Goal: Browse casually: Explore the website without a specific task or goal

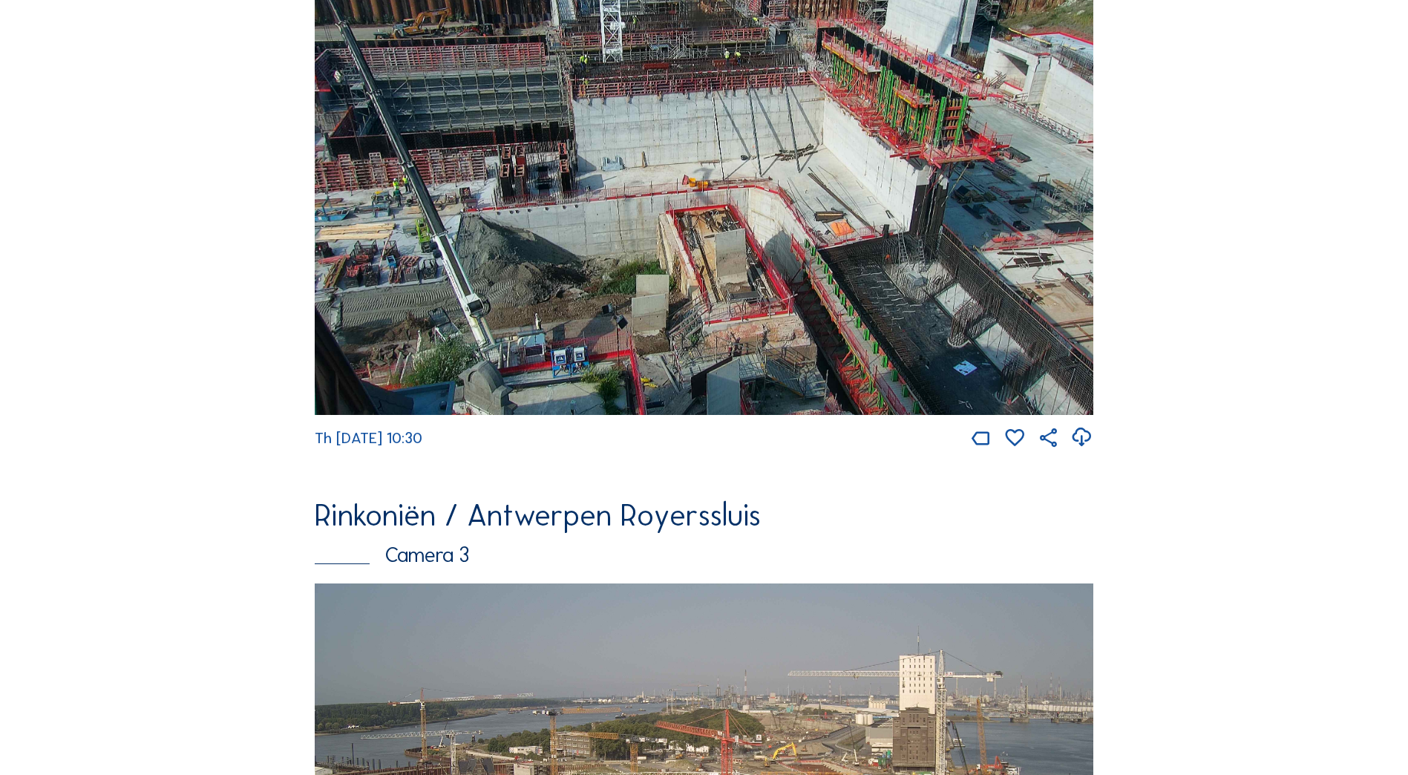
scroll to position [816, 0]
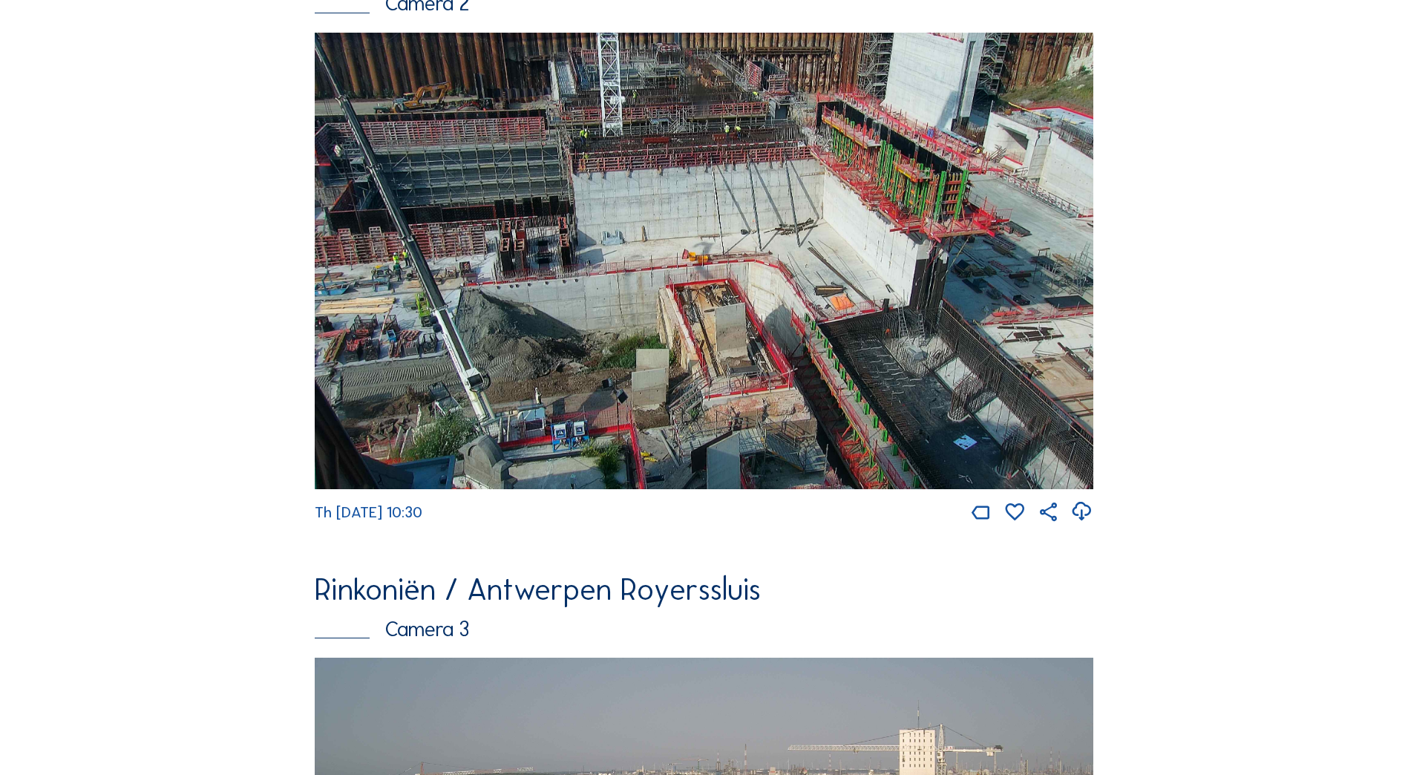
click at [329, 214] on img at bounding box center [704, 261] width 778 height 456
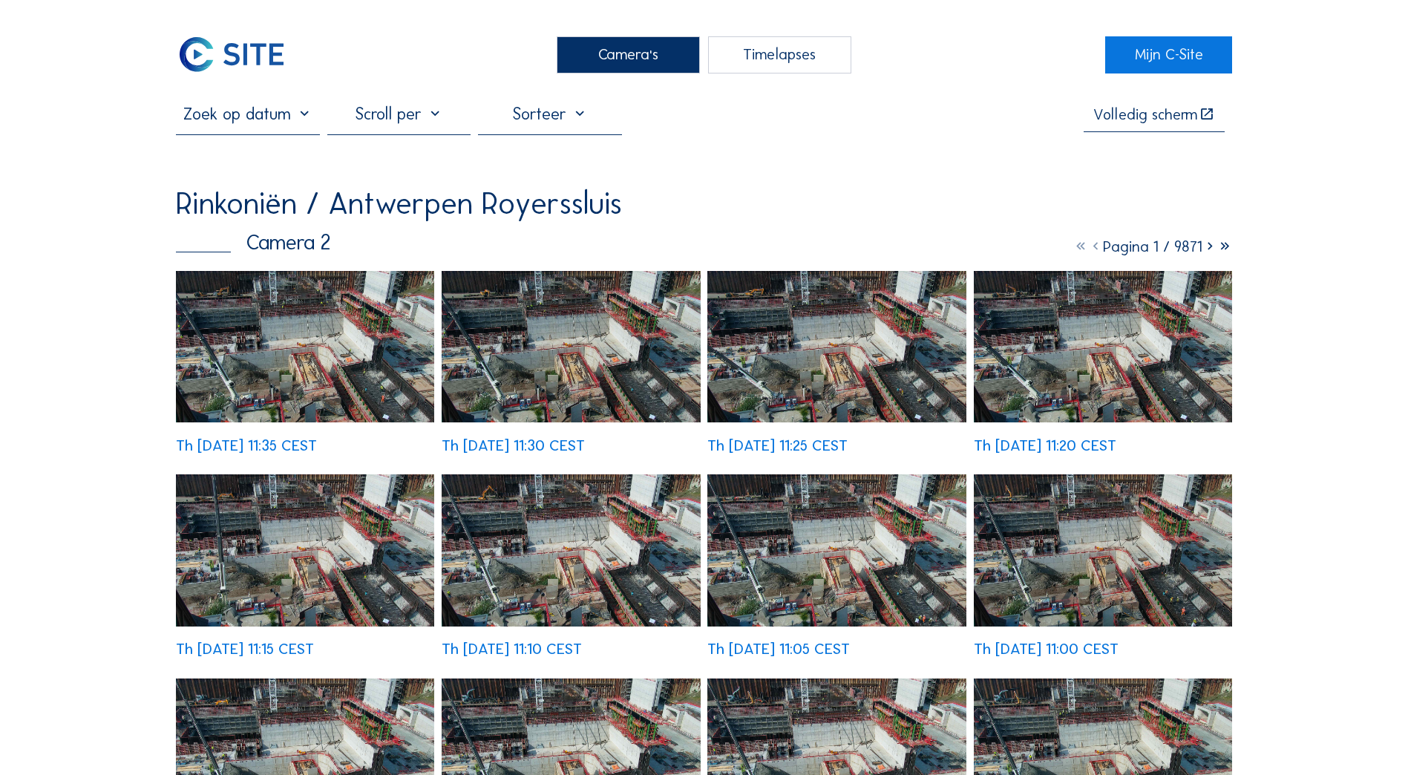
click at [318, 356] on img at bounding box center [305, 346] width 258 height 151
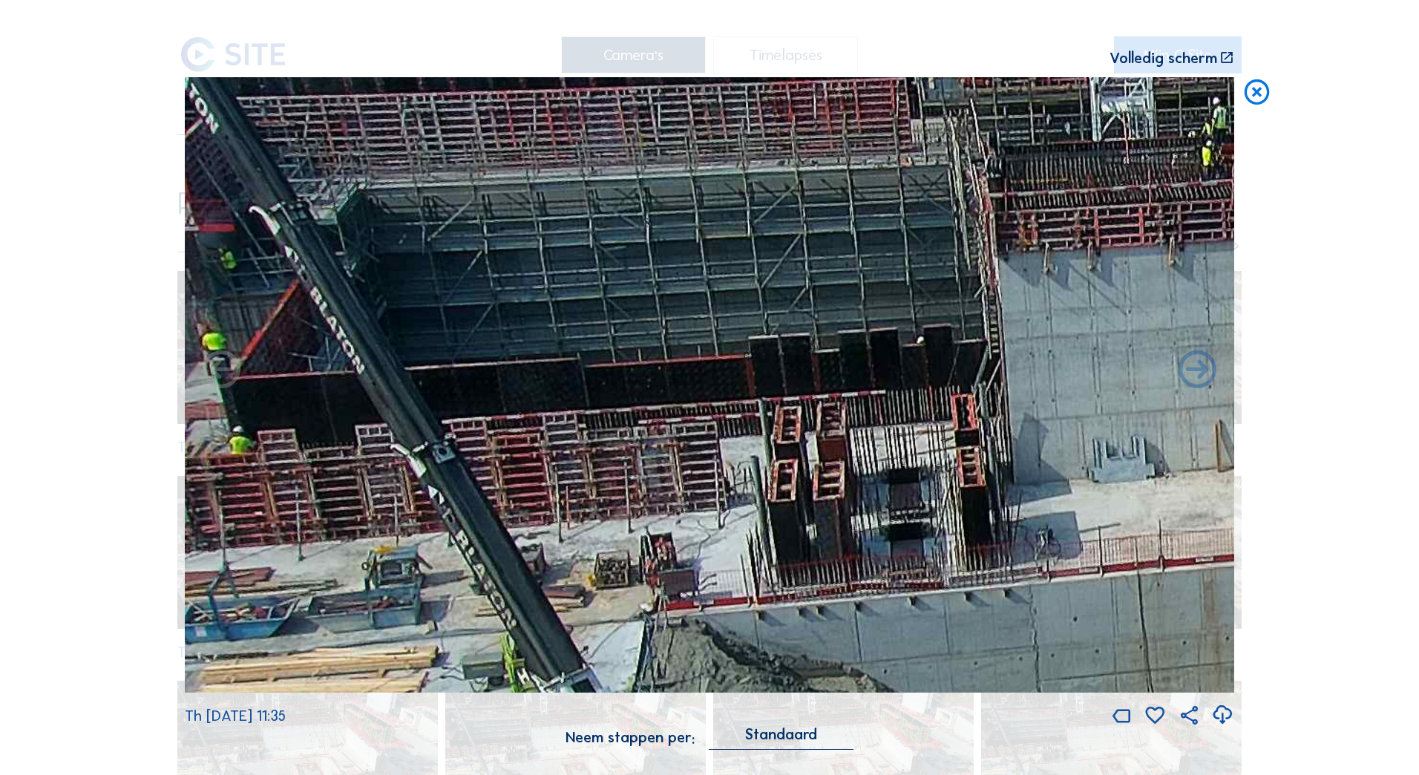
drag, startPoint x: 231, startPoint y: 268, endPoint x: 387, endPoint y: 278, distance: 156.9
click at [387, 278] on img at bounding box center [709, 384] width 1049 height 615
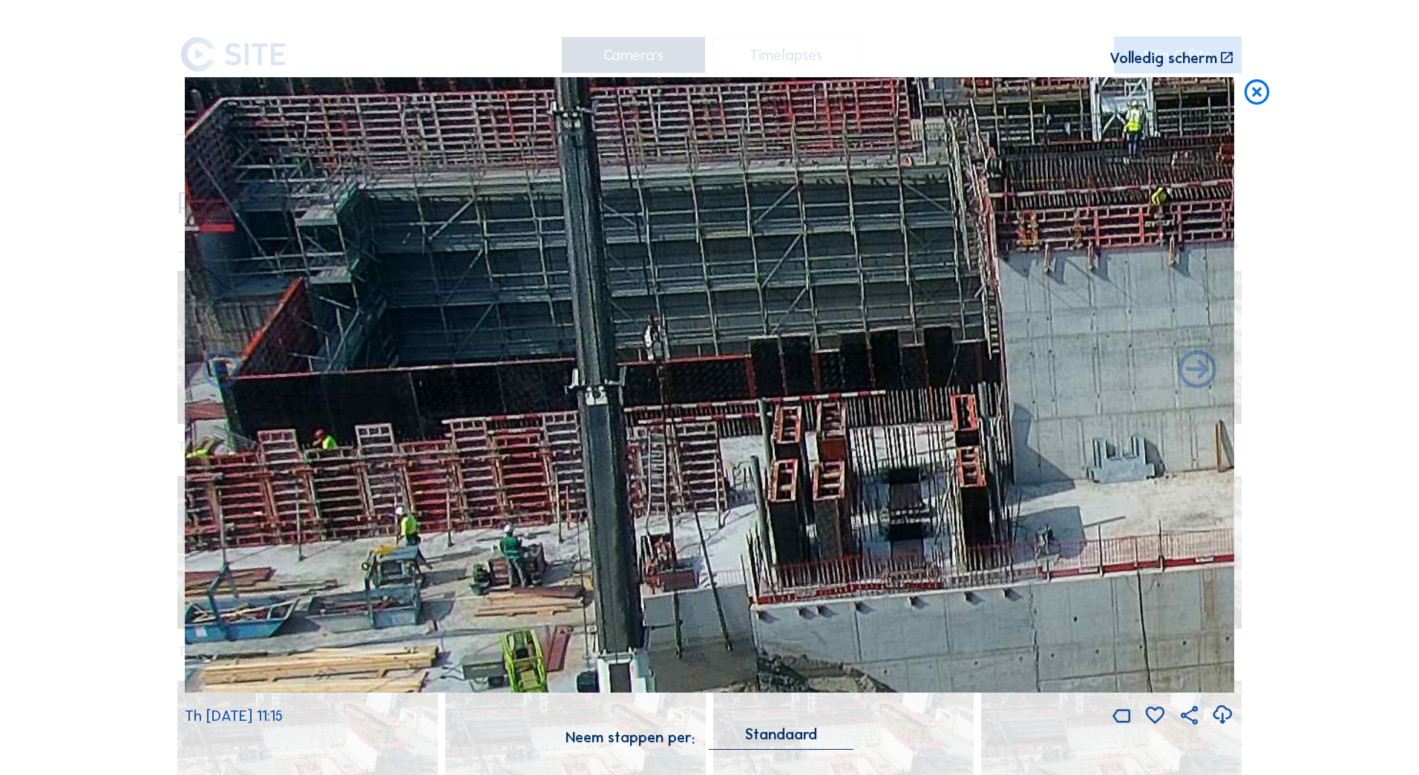
click at [1255, 100] on icon at bounding box center [1256, 92] width 30 height 31
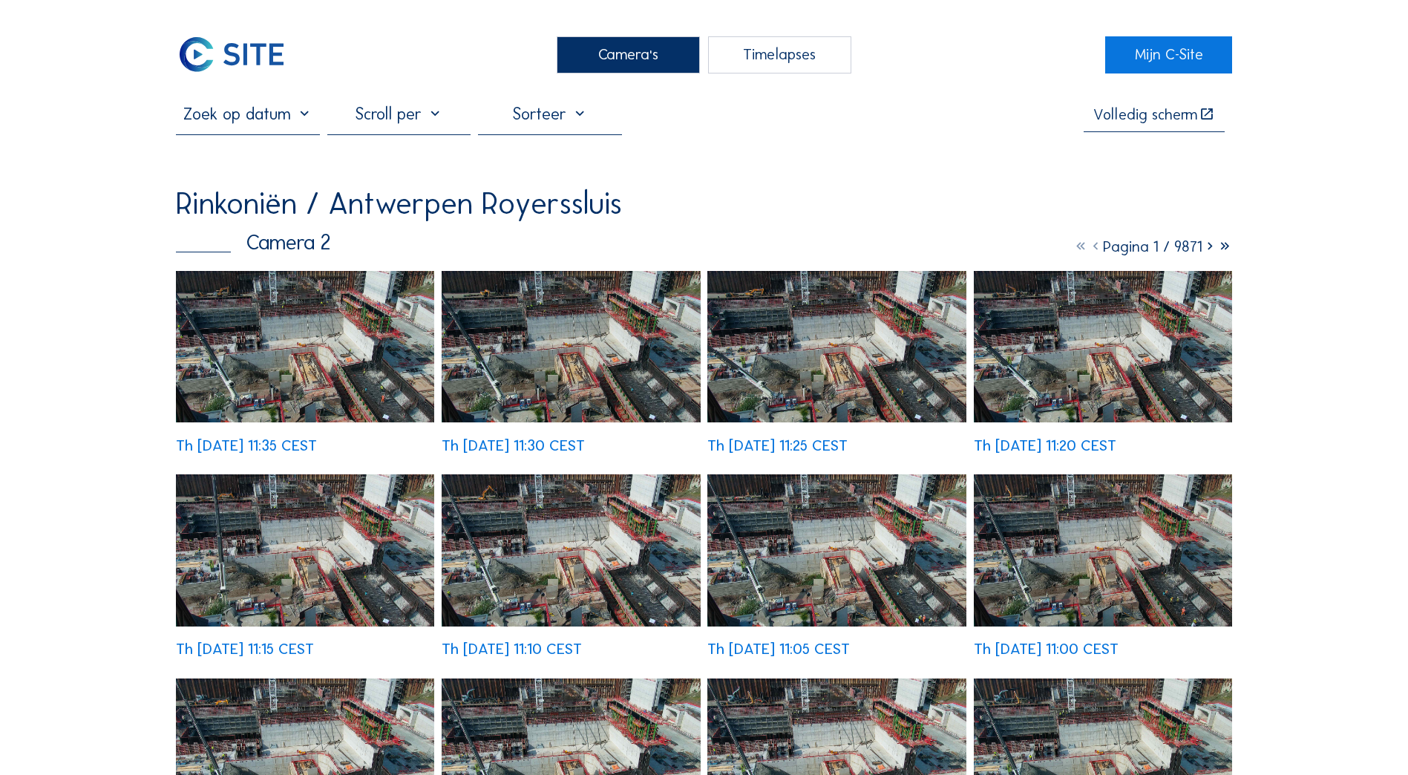
click at [598, 60] on div "Camera's" at bounding box center [627, 54] width 143 height 37
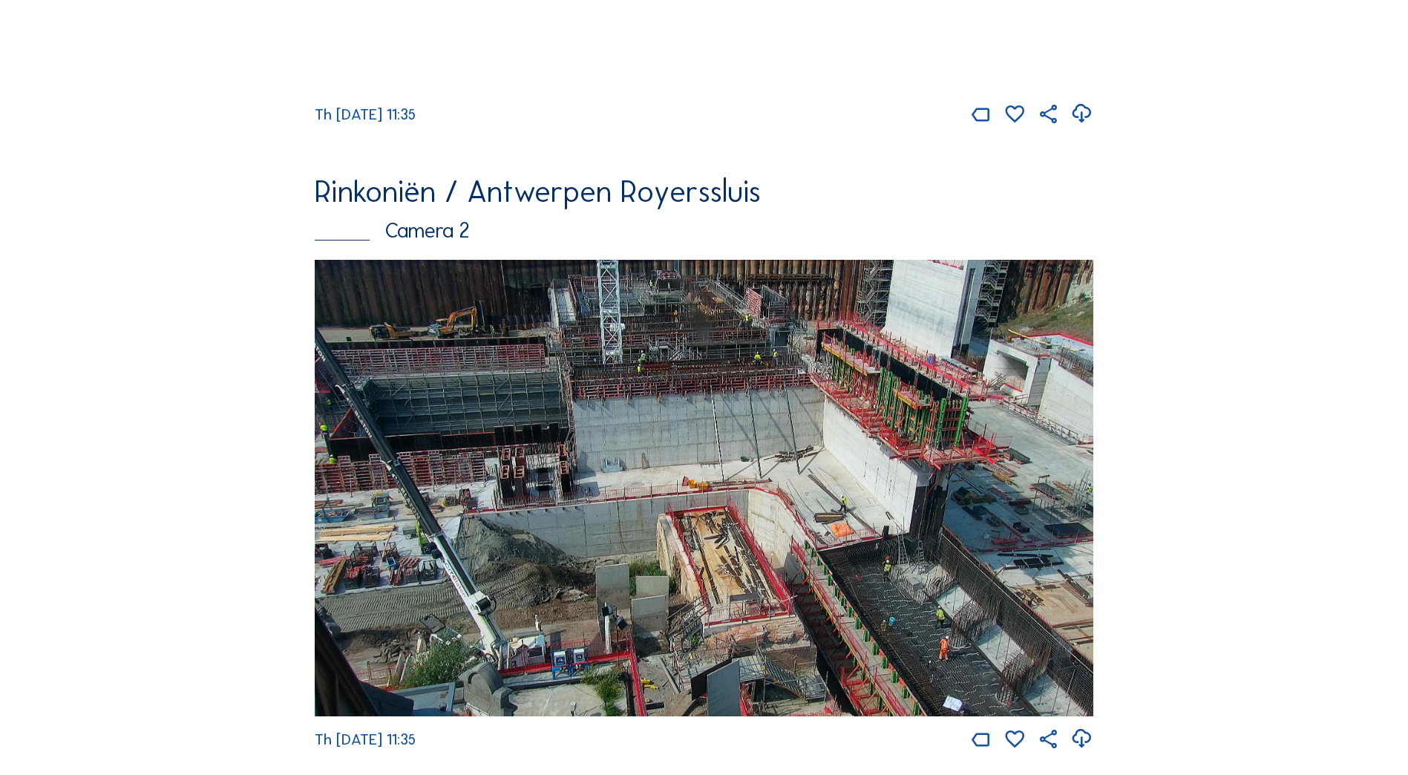
scroll to position [297, 0]
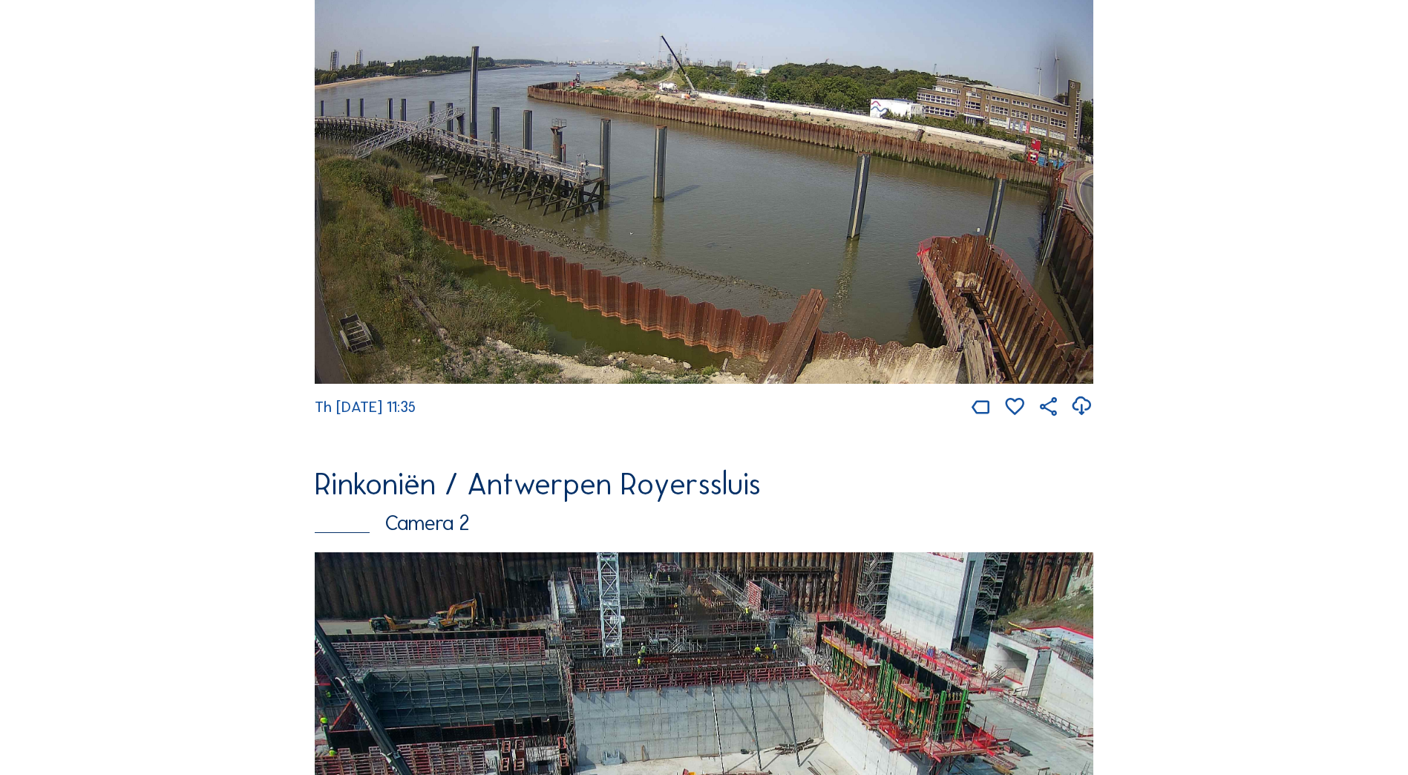
click at [636, 79] on img at bounding box center [704, 164] width 778 height 440
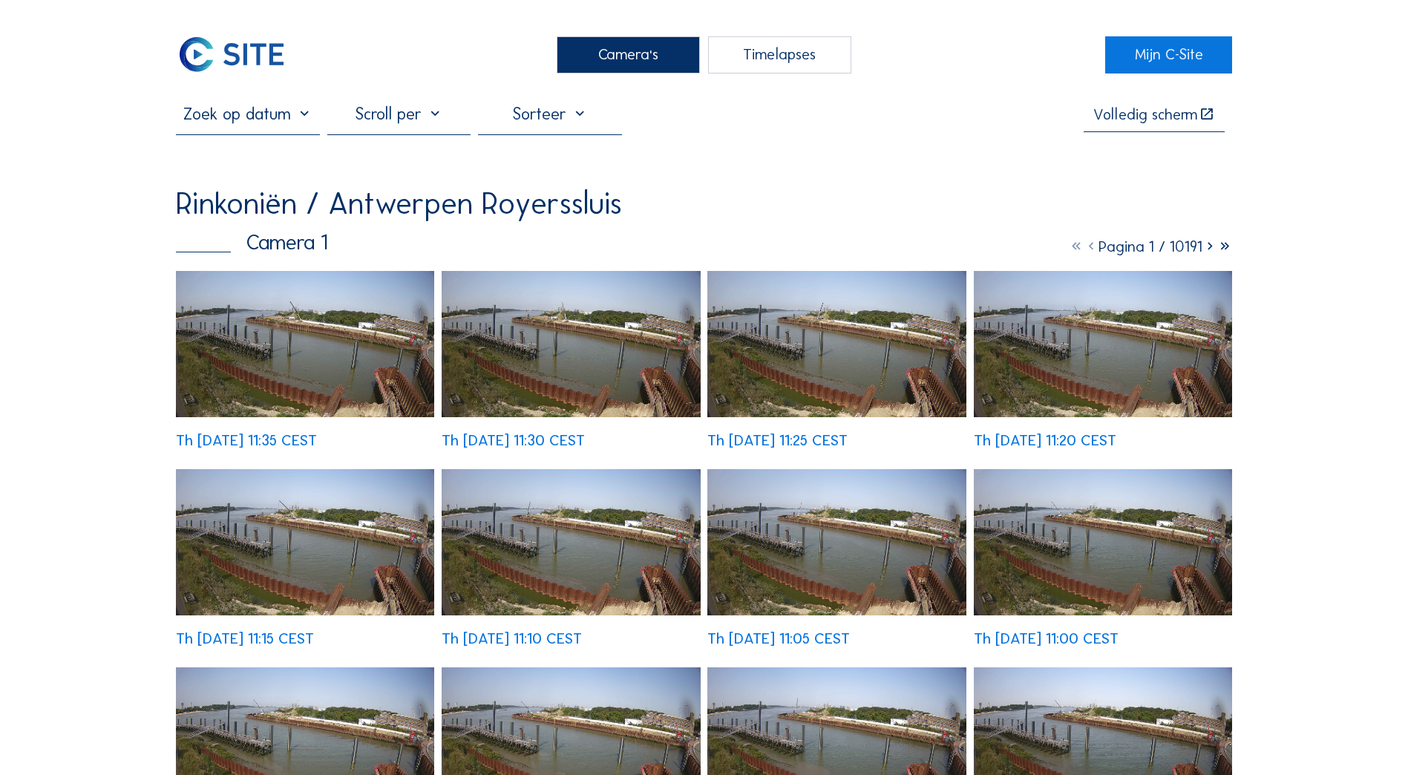
click at [304, 343] on img at bounding box center [305, 344] width 258 height 146
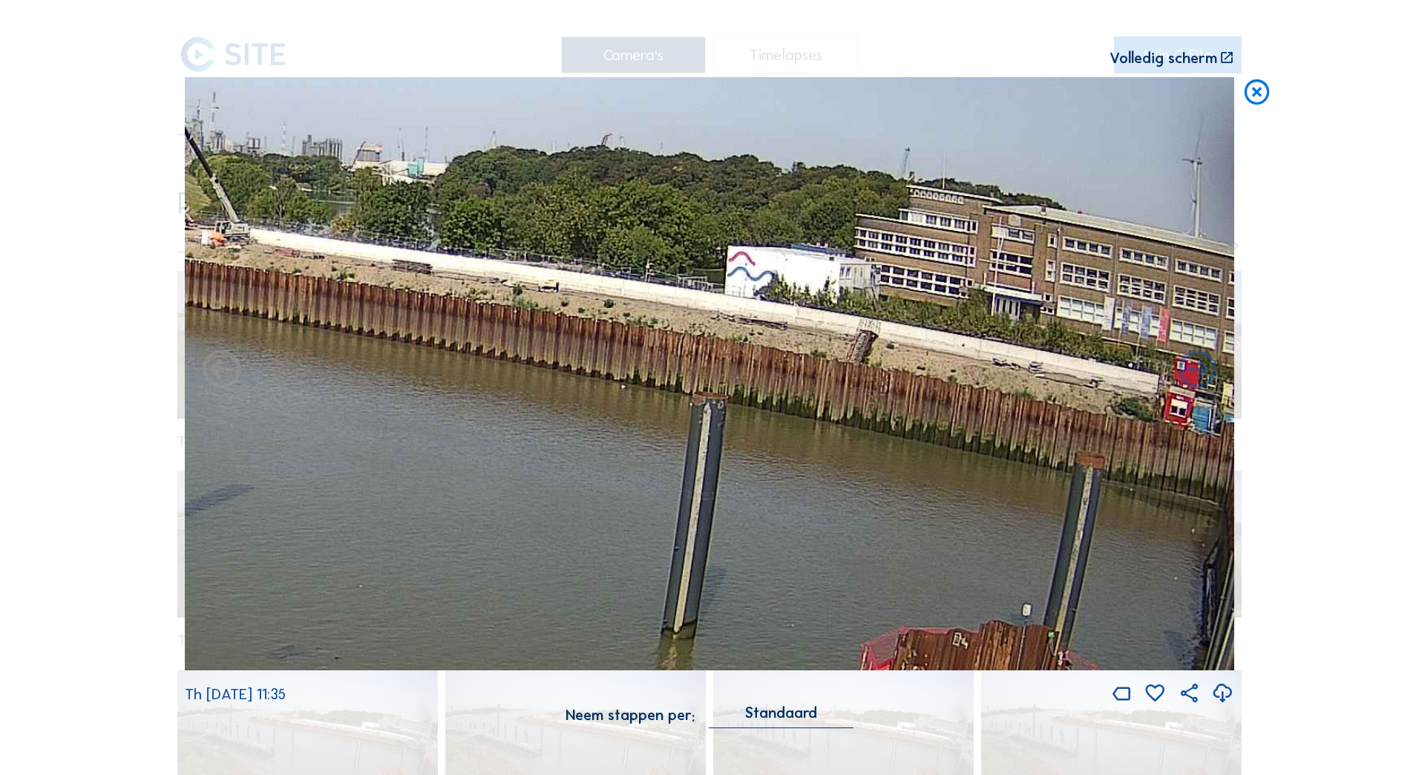
drag, startPoint x: 757, startPoint y: 294, endPoint x: 263, endPoint y: 240, distance: 497.0
click at [263, 240] on img at bounding box center [709, 374] width 1049 height 594
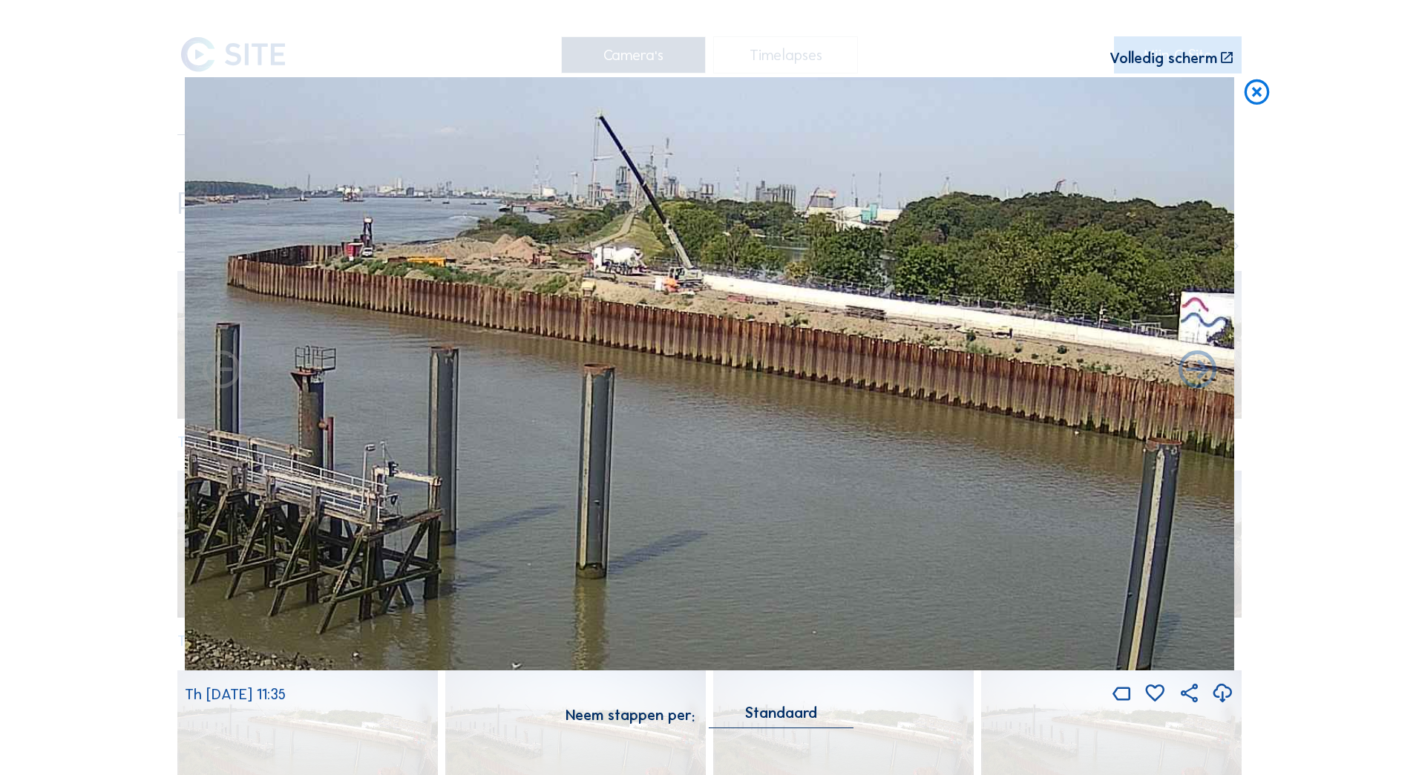
drag, startPoint x: 836, startPoint y: 335, endPoint x: 991, endPoint y: 381, distance: 161.3
click at [991, 381] on img at bounding box center [709, 374] width 1049 height 594
click at [1259, 94] on icon at bounding box center [1256, 92] width 30 height 31
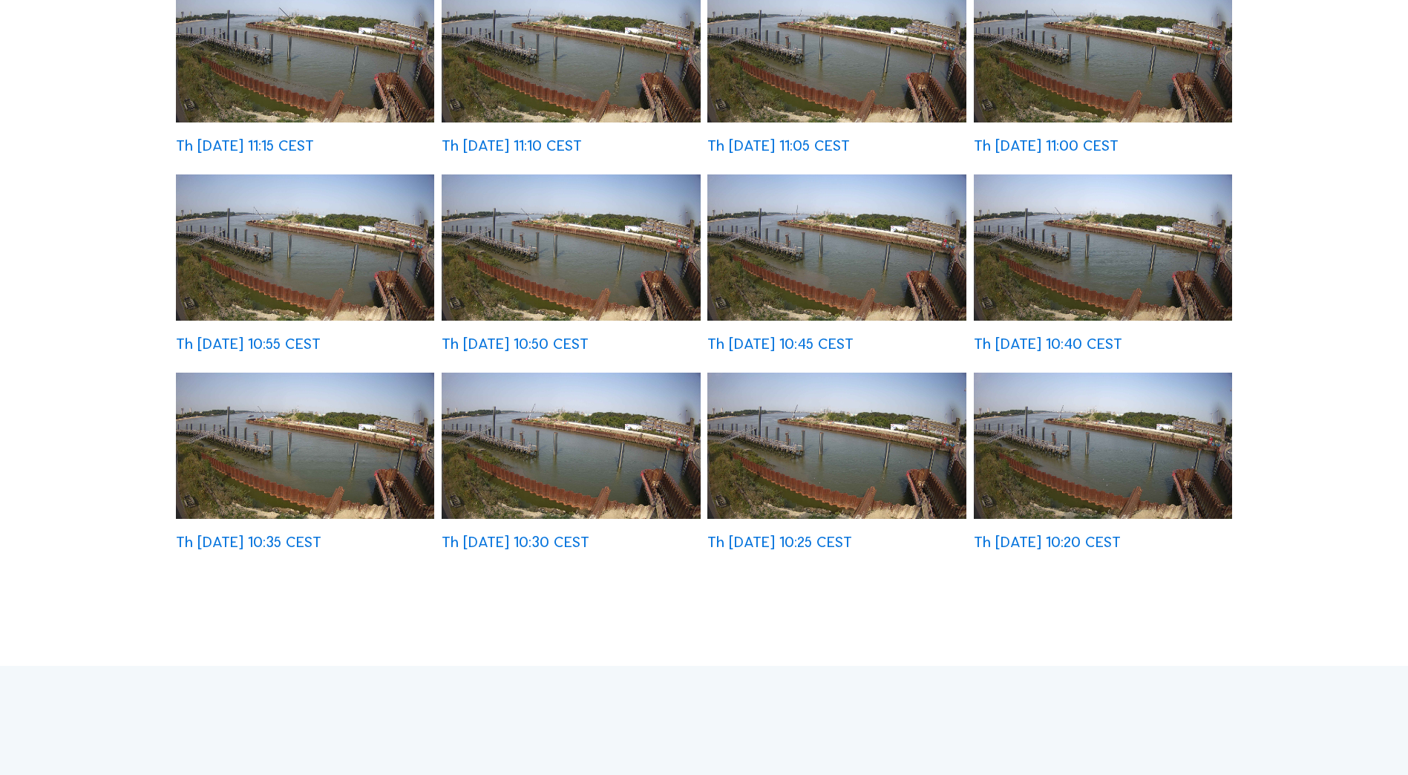
scroll to position [445, 0]
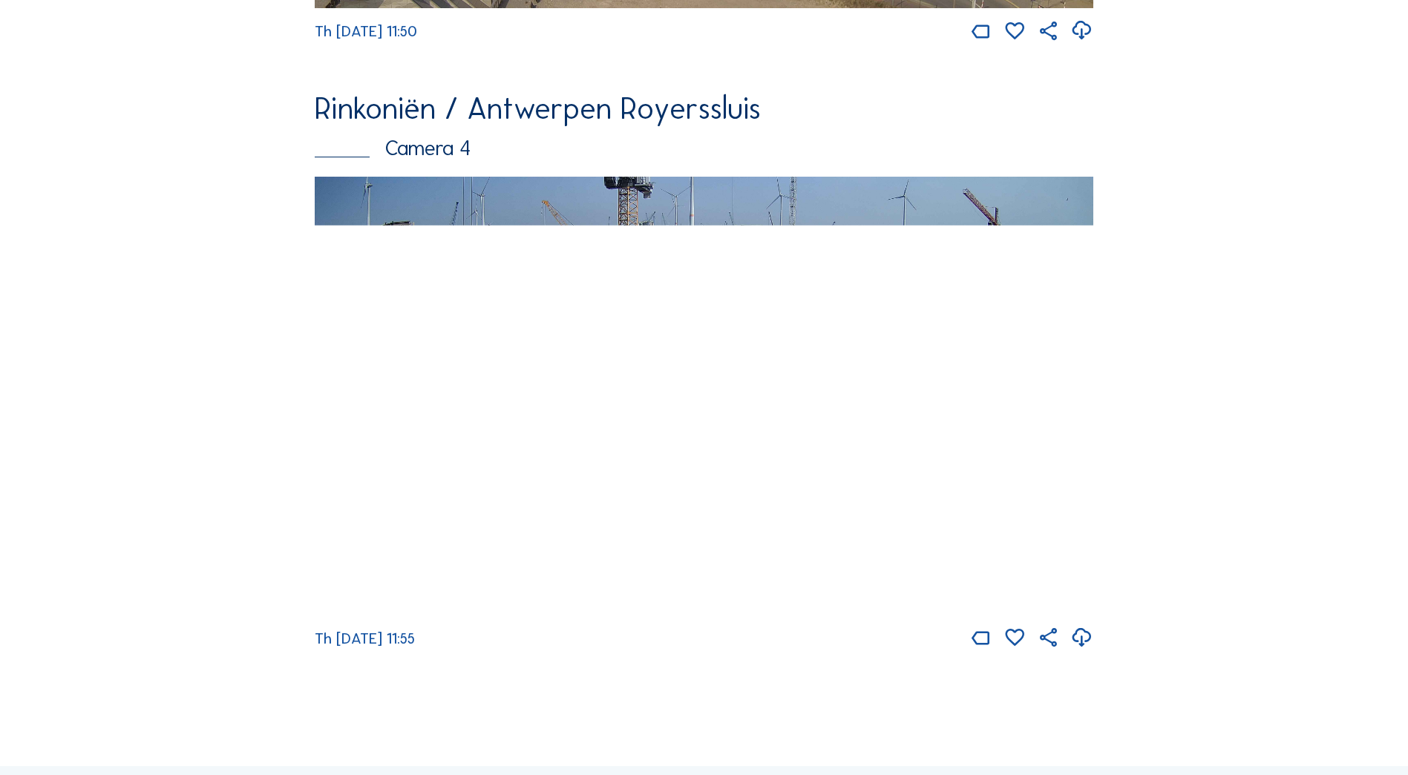
scroll to position [1929, 0]
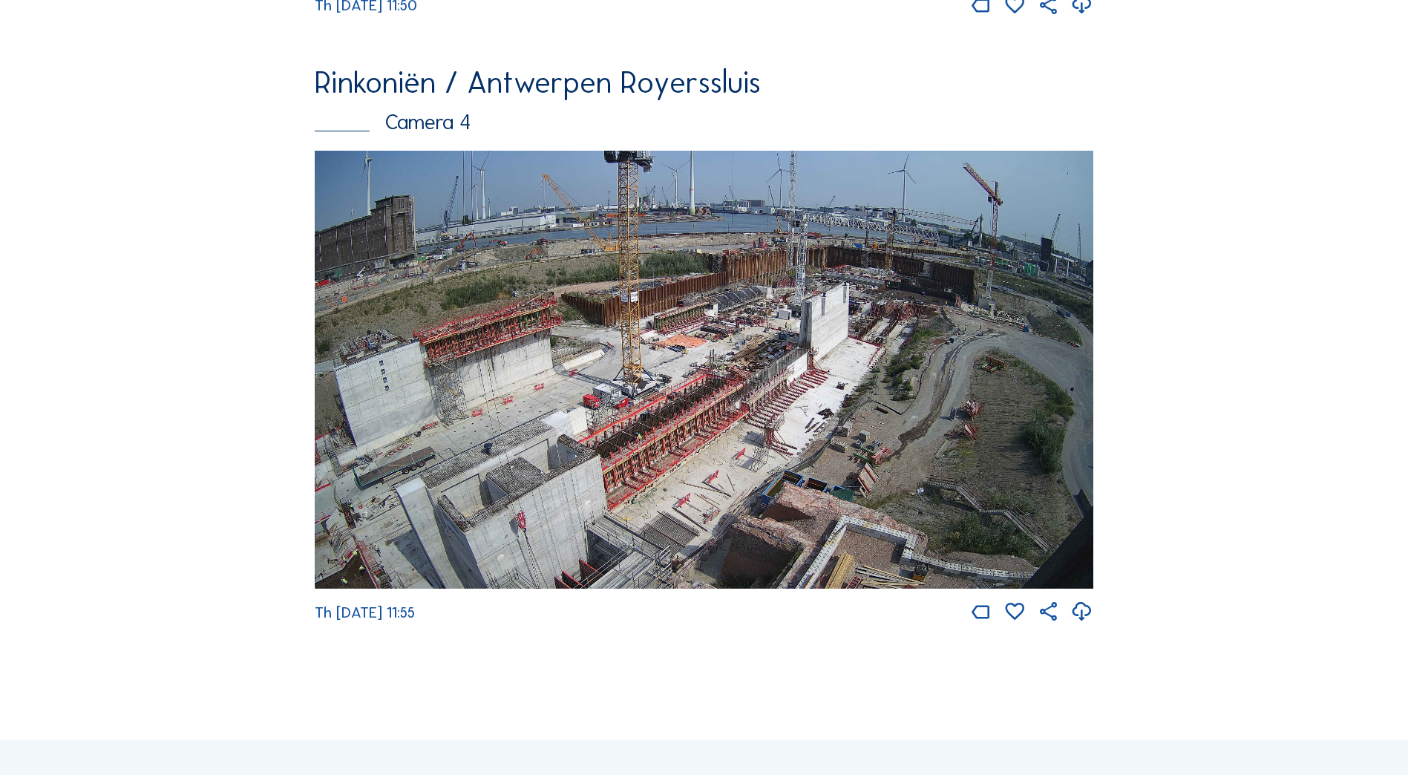
click at [985, 344] on img at bounding box center [704, 370] width 778 height 438
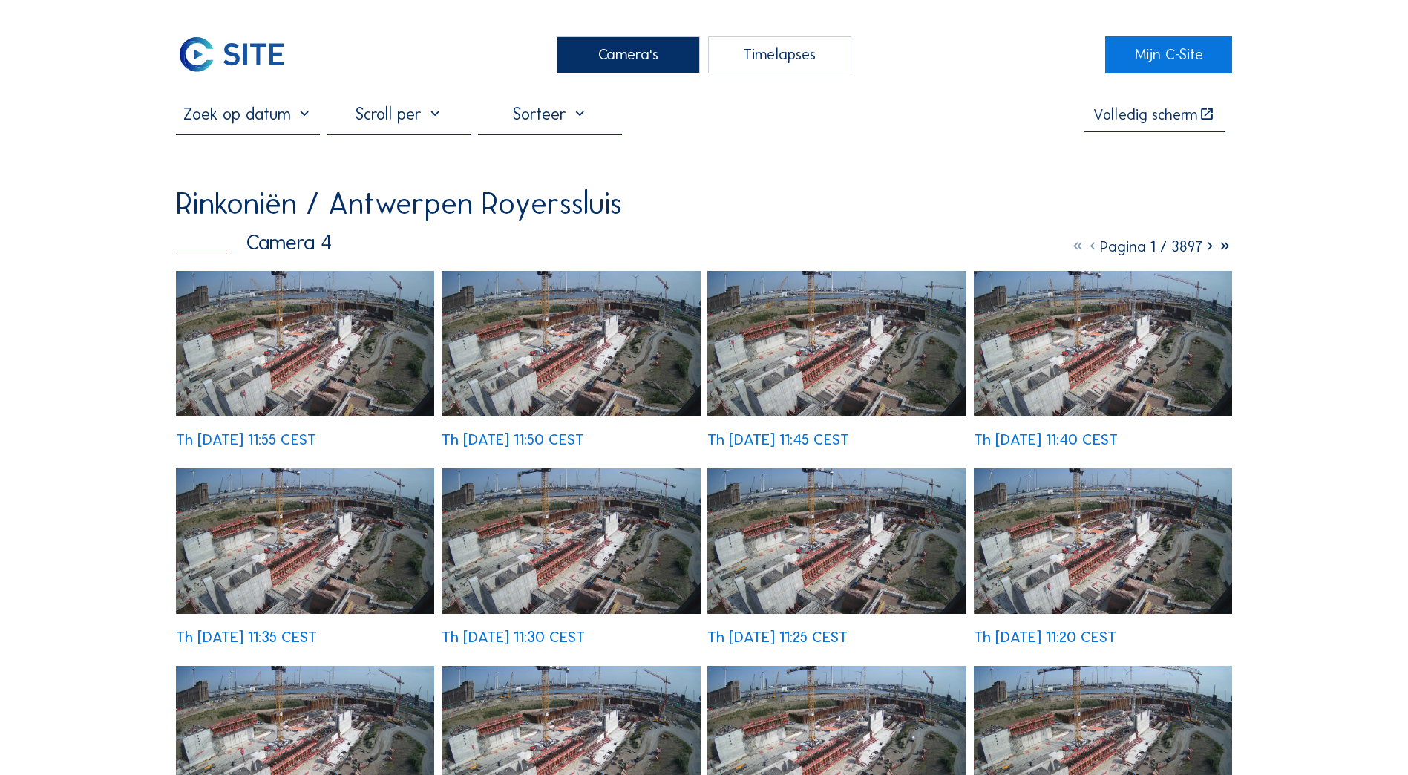
click at [274, 335] on img at bounding box center [305, 343] width 258 height 145
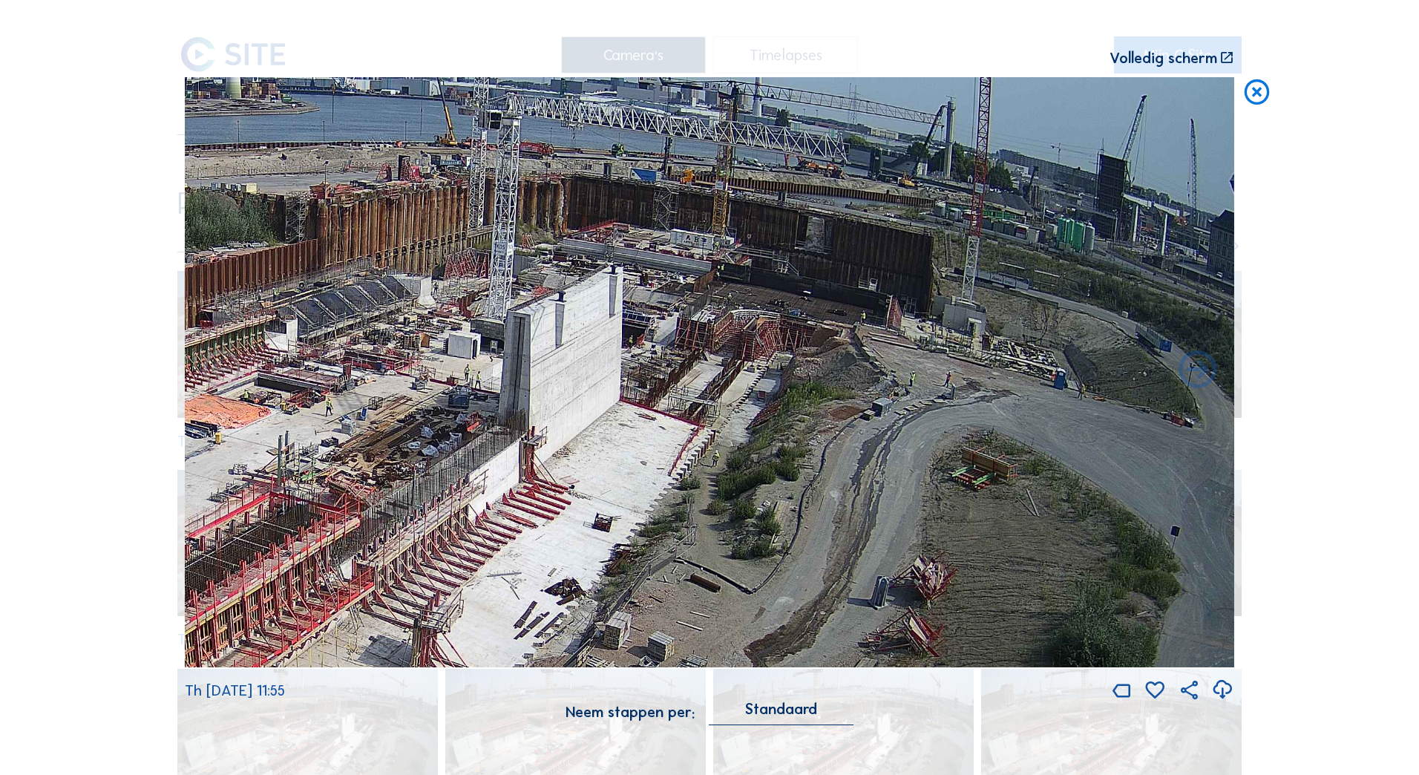
drag, startPoint x: 1175, startPoint y: 462, endPoint x: 768, endPoint y: 433, distance: 408.4
click at [768, 433] on img at bounding box center [709, 372] width 1049 height 590
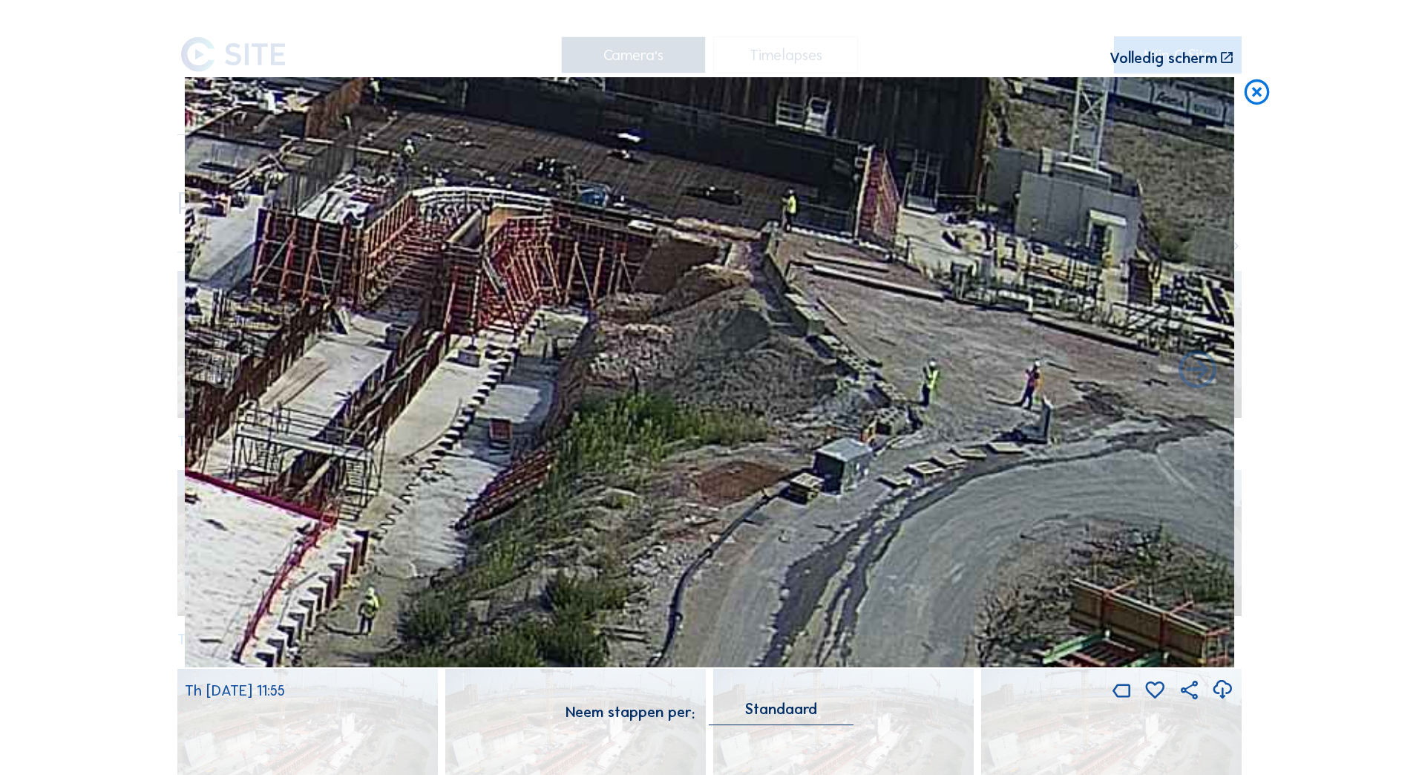
click at [1251, 99] on icon at bounding box center [1256, 92] width 30 height 31
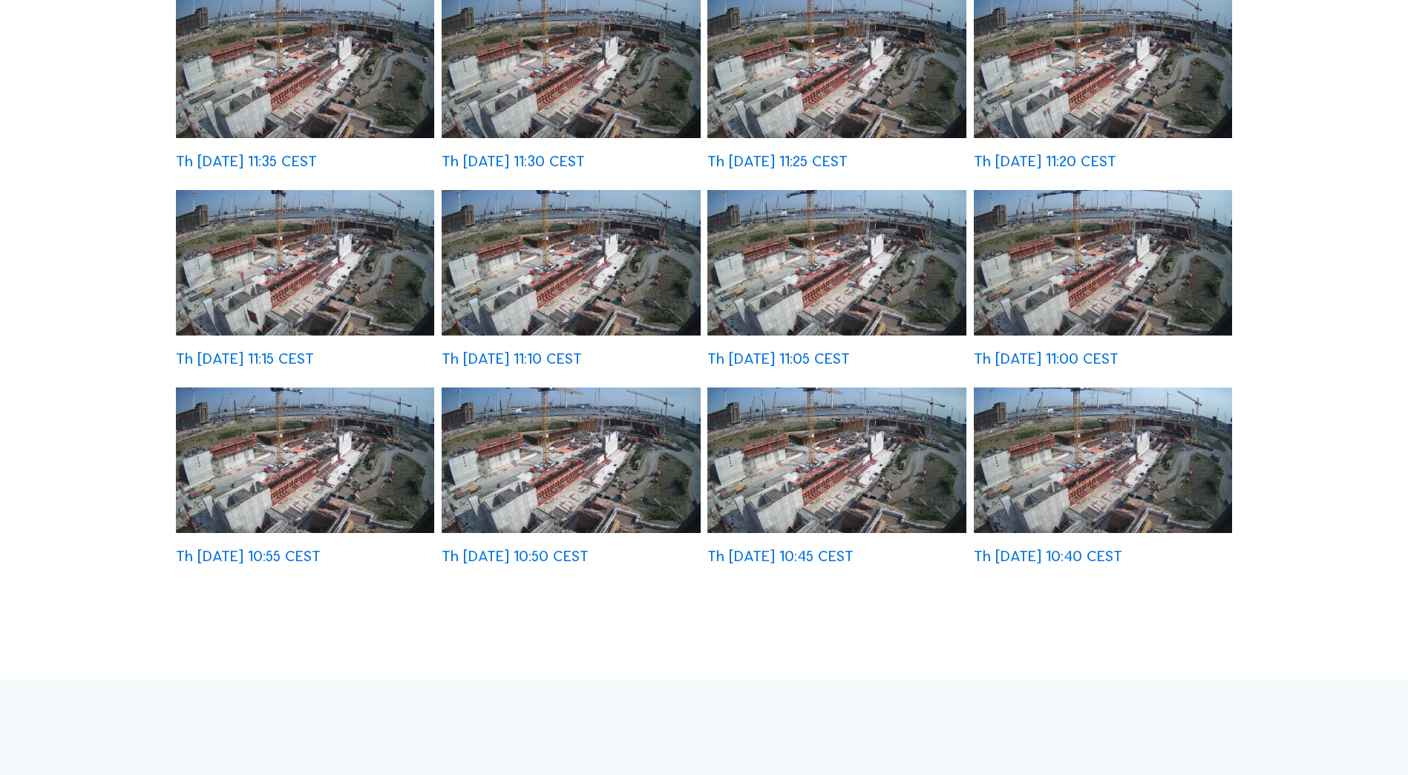
scroll to position [482, 0]
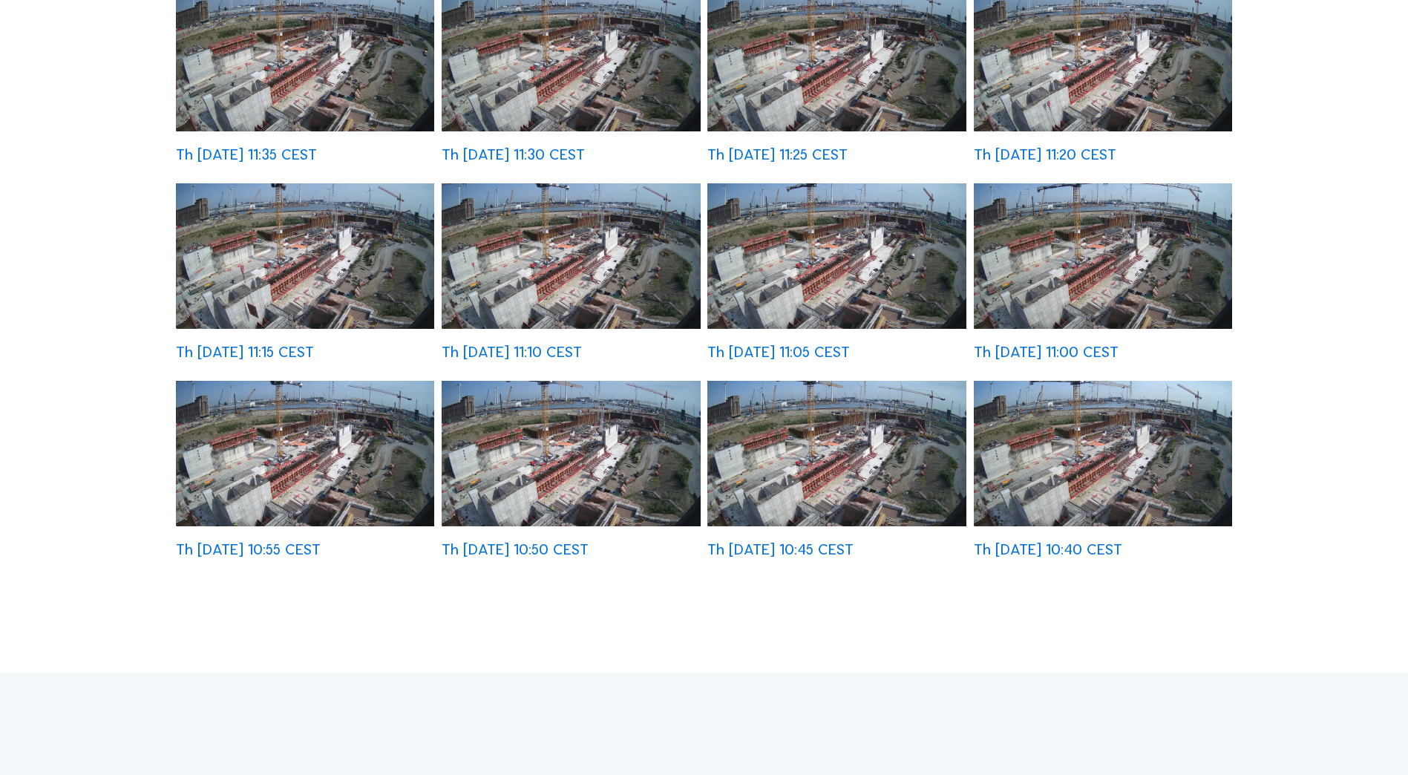
click at [881, 485] on img at bounding box center [836, 453] width 258 height 145
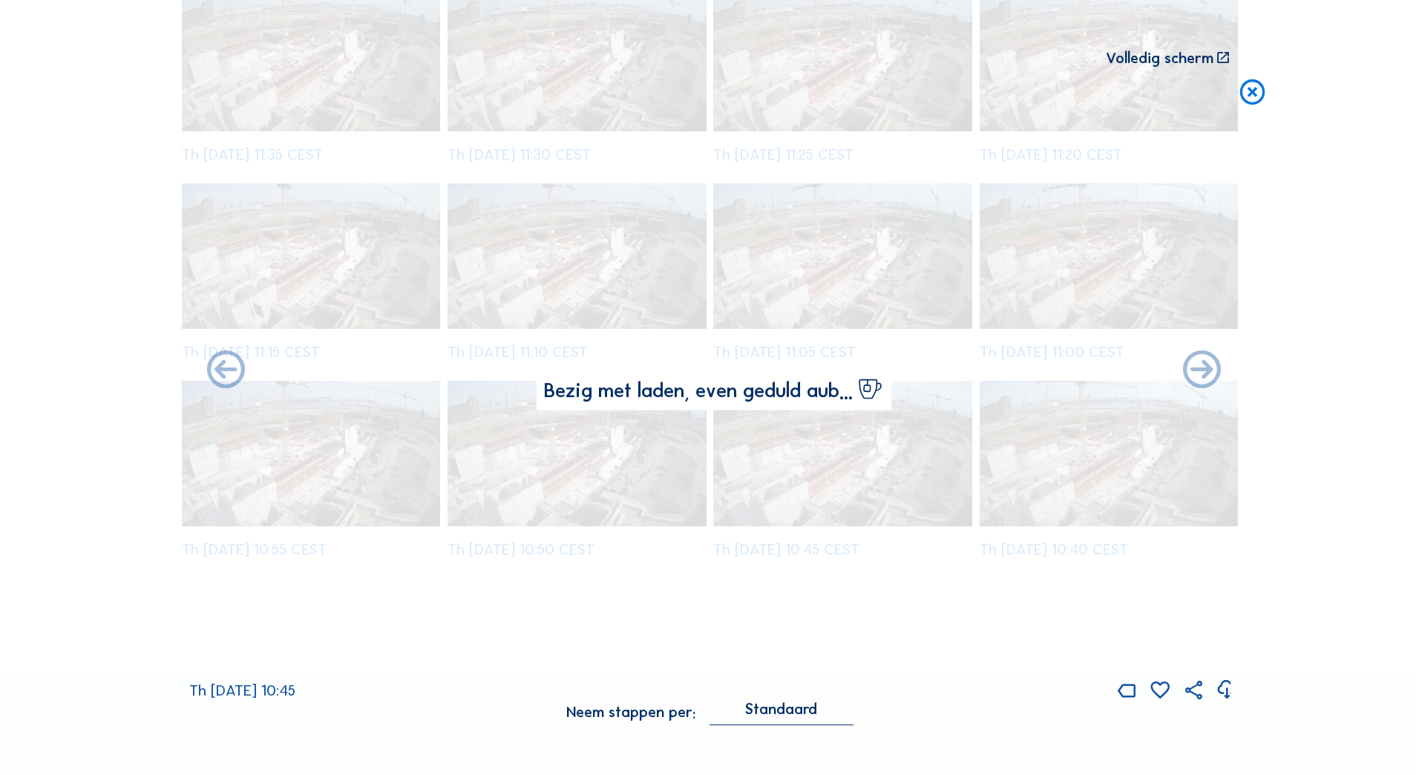
scroll to position [484, 0]
